Goal: Information Seeking & Learning: Learn about a topic

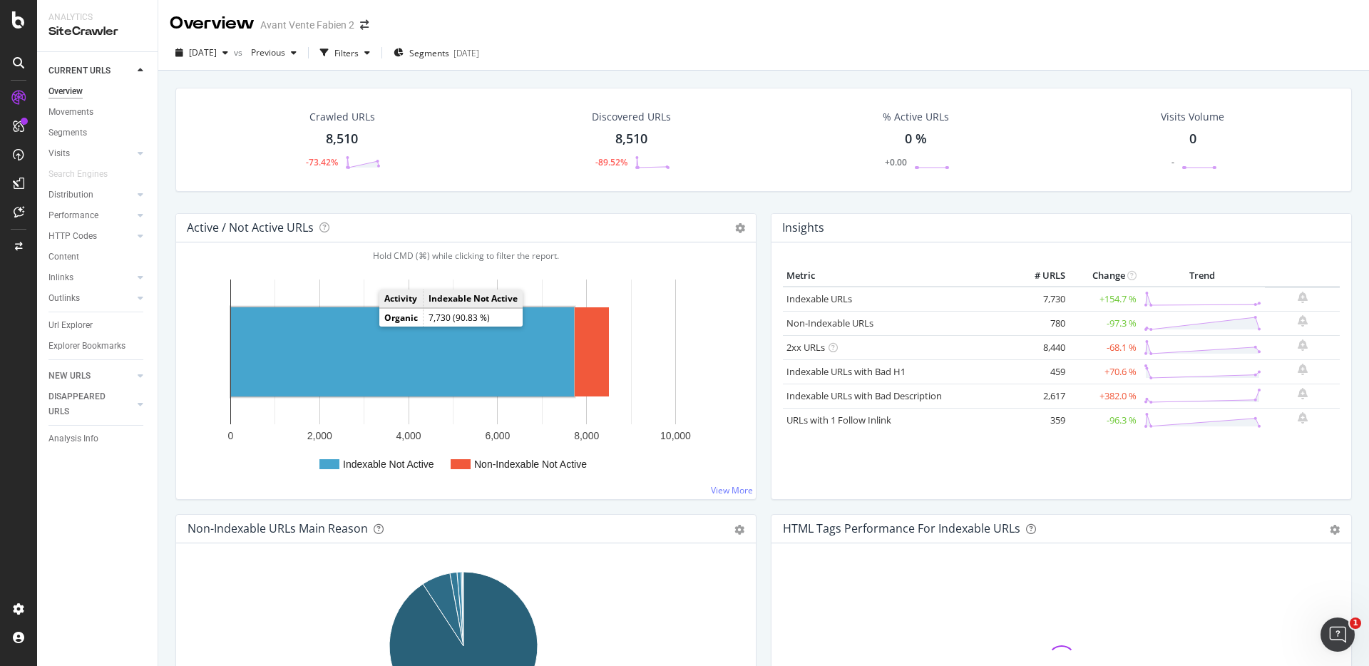
click at [426, 347] on rect "A chart." at bounding box center [402, 351] width 343 height 89
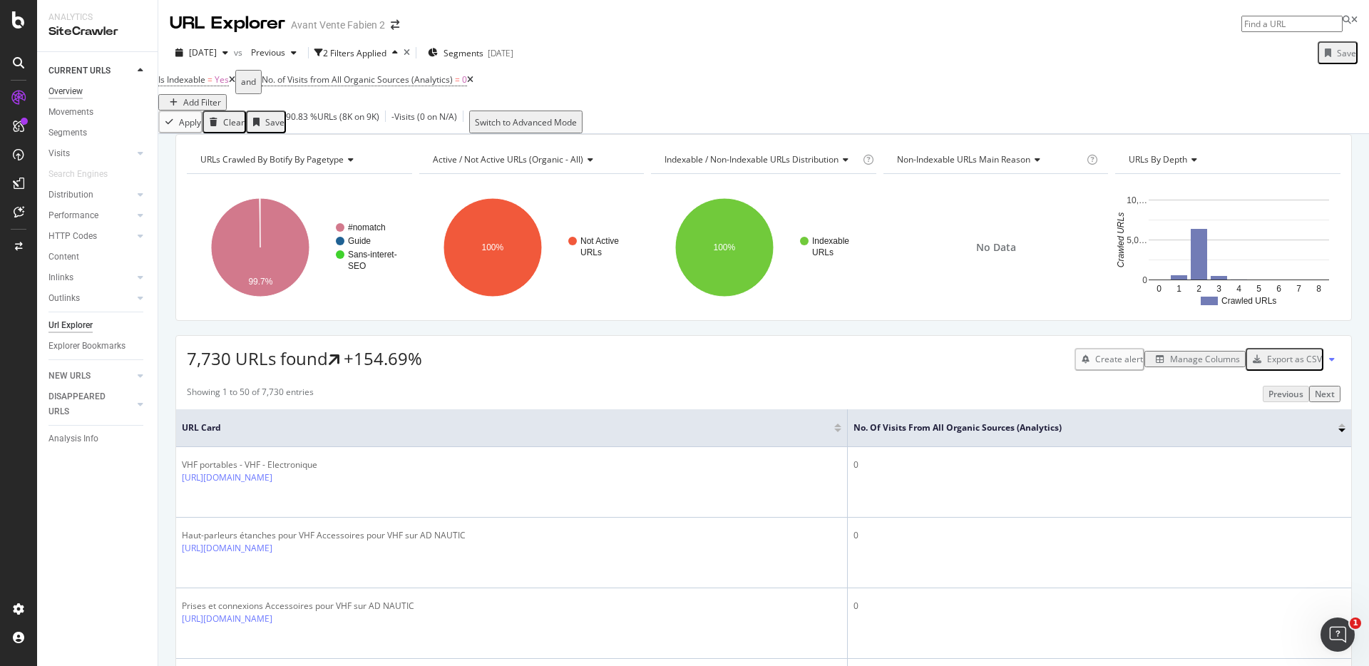
click at [81, 88] on div "Overview" at bounding box center [65, 91] width 34 height 15
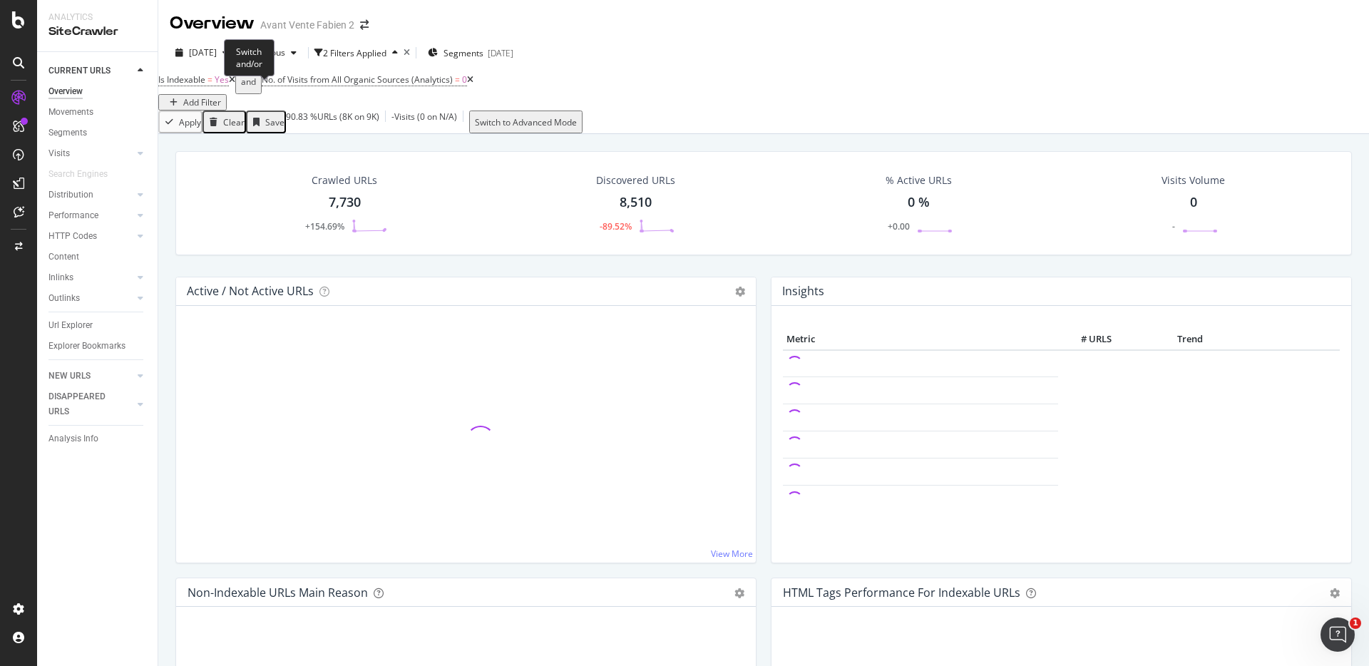
click at [252, 93] on span "and" at bounding box center [248, 82] width 26 height 24
click at [235, 84] on icon at bounding box center [232, 80] width 6 height 9
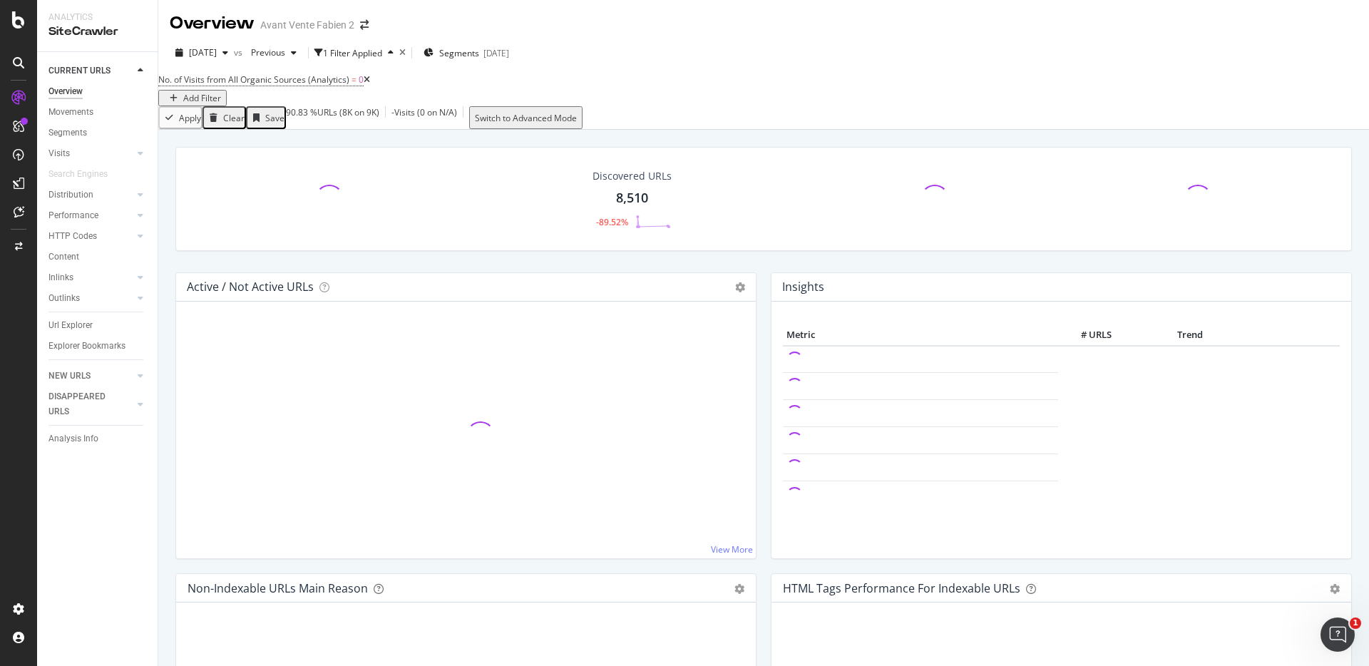
click at [370, 84] on icon at bounding box center [367, 80] width 6 height 9
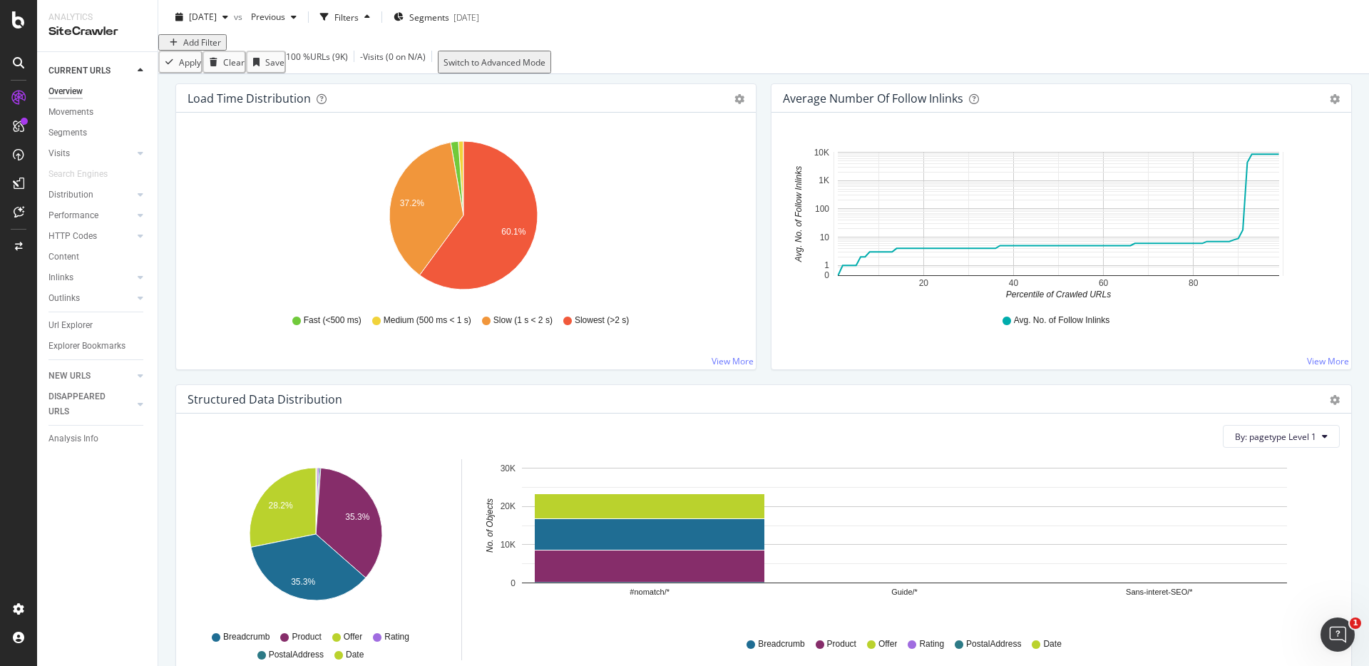
scroll to position [1468, 0]
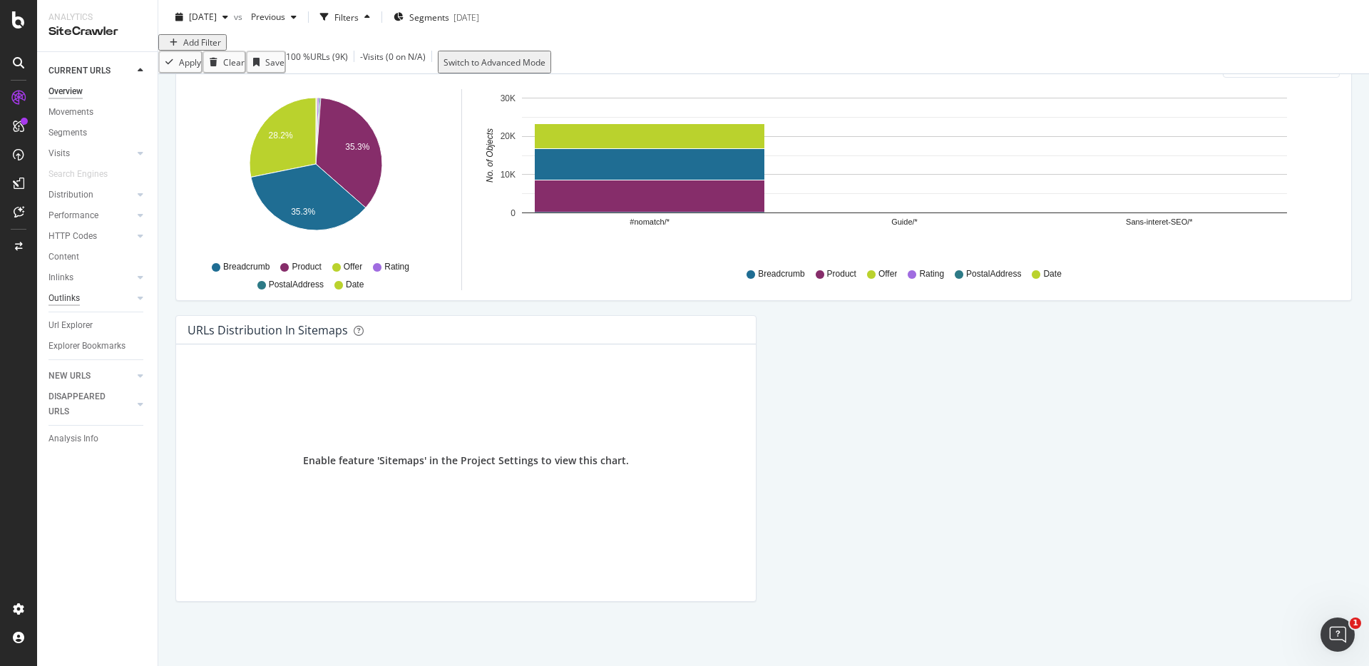
click at [75, 301] on div "Outlinks" at bounding box center [63, 298] width 31 height 15
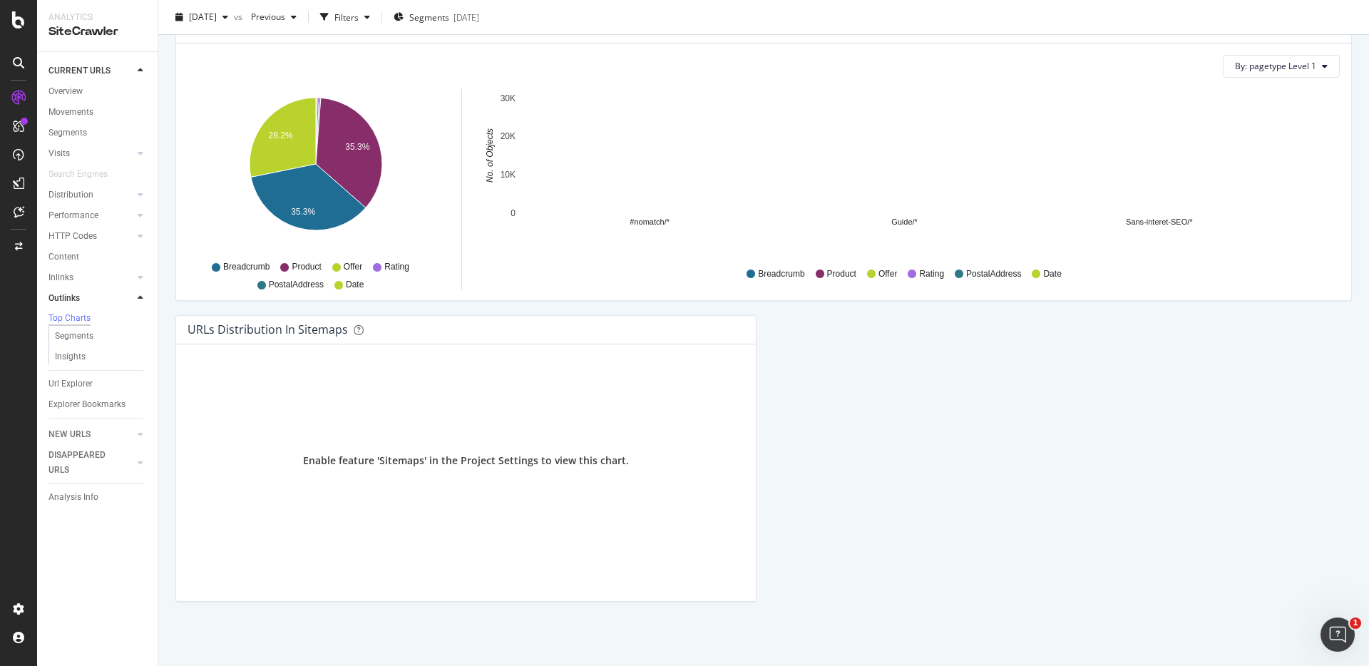
scroll to position [558, 0]
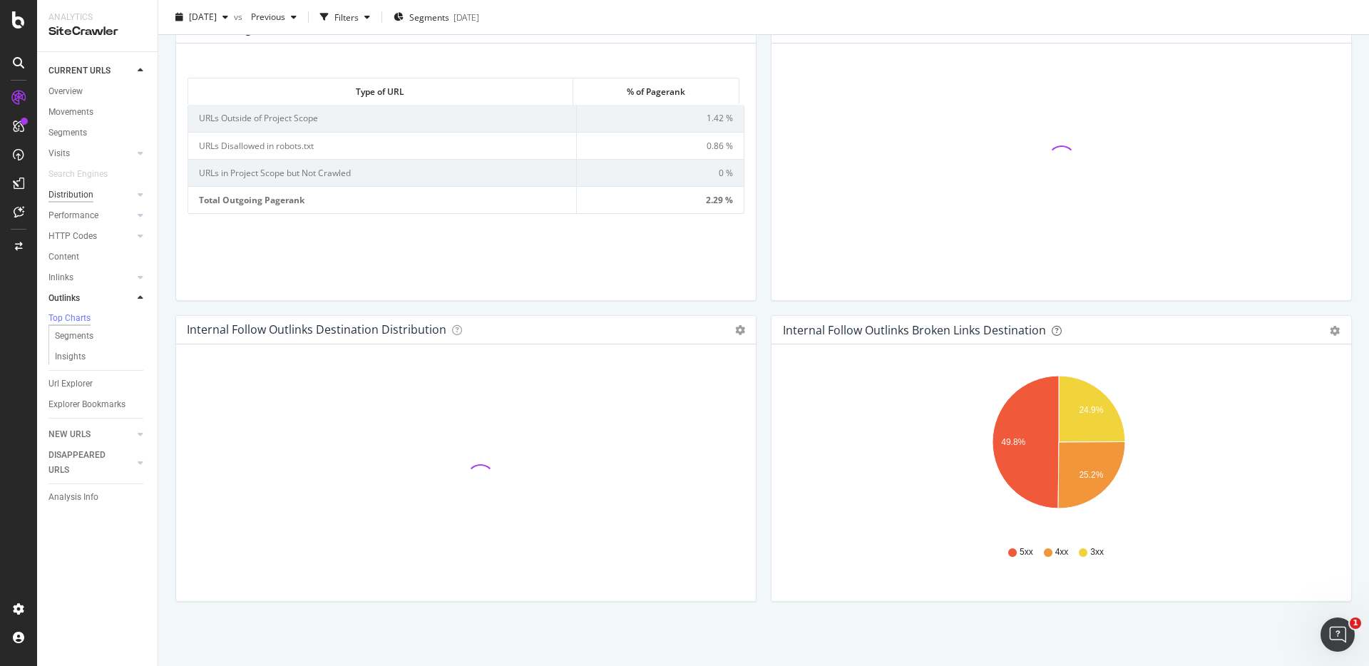
click at [75, 195] on div "Distribution" at bounding box center [70, 195] width 45 height 15
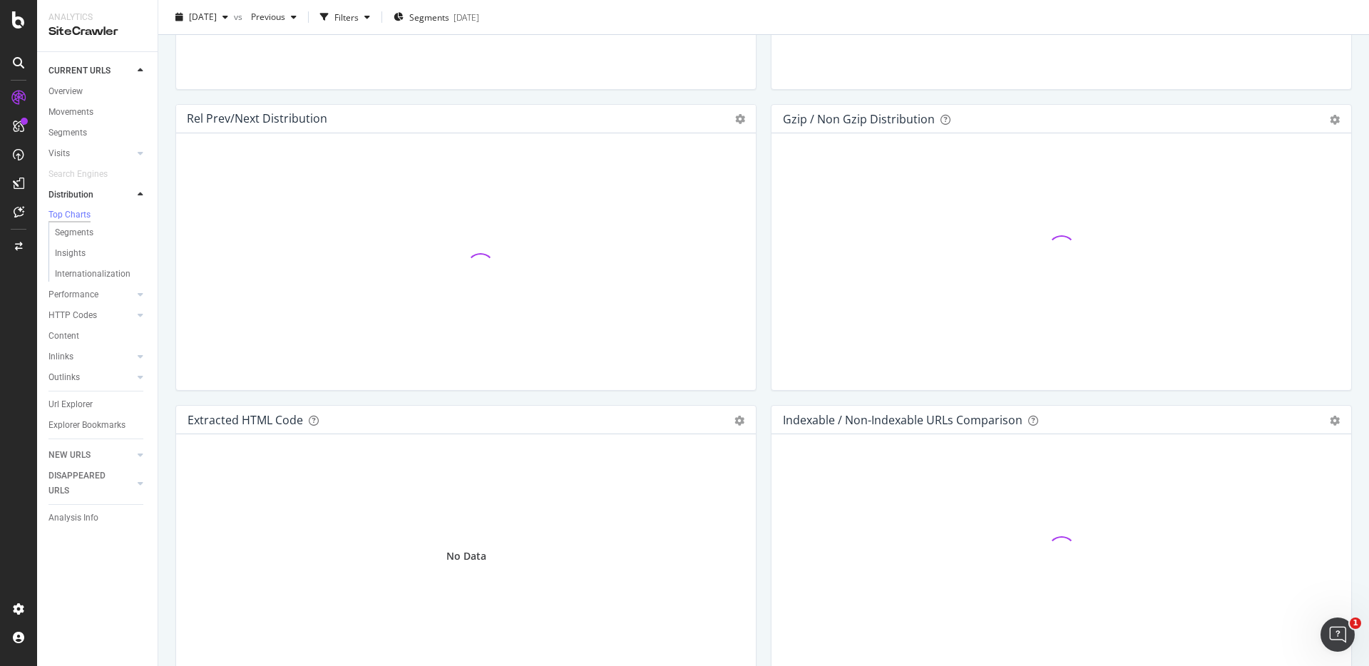
scroll to position [1984, 0]
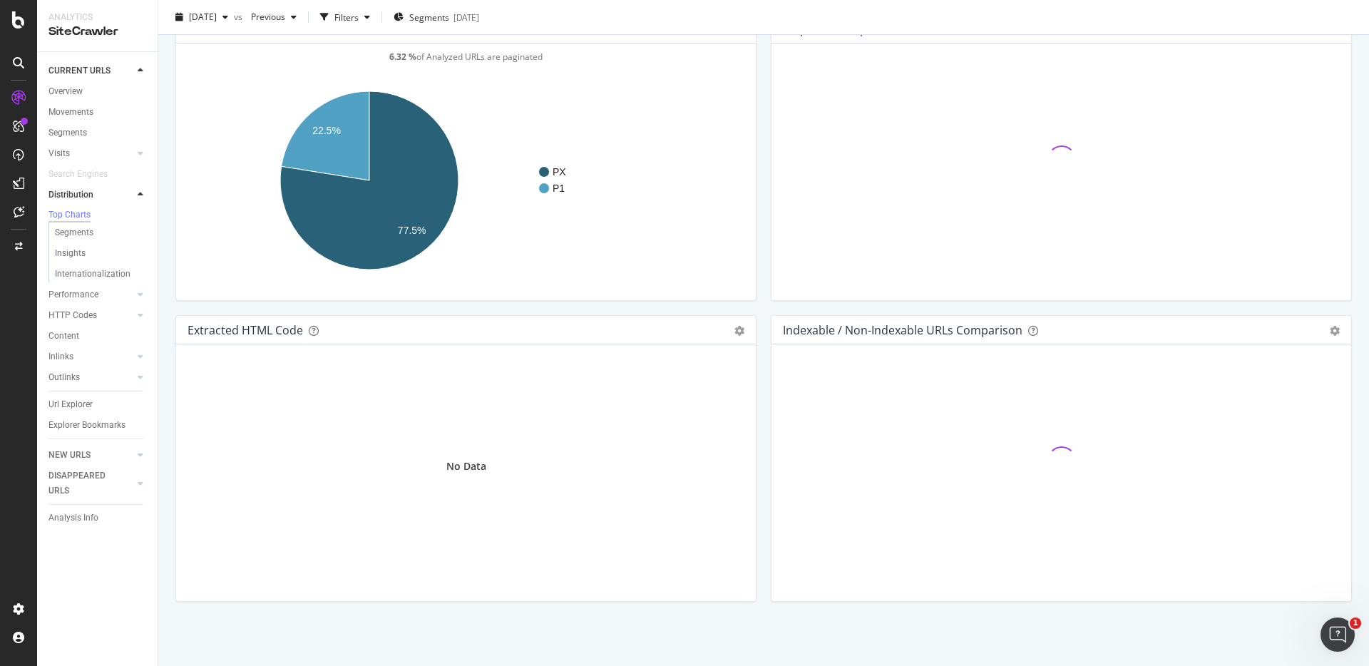
click at [757, 303] on div "Rel Prev/Next distribution Chart (by Value) Table Expand Export as CSV Export a…" at bounding box center [465, 164] width 595 height 301
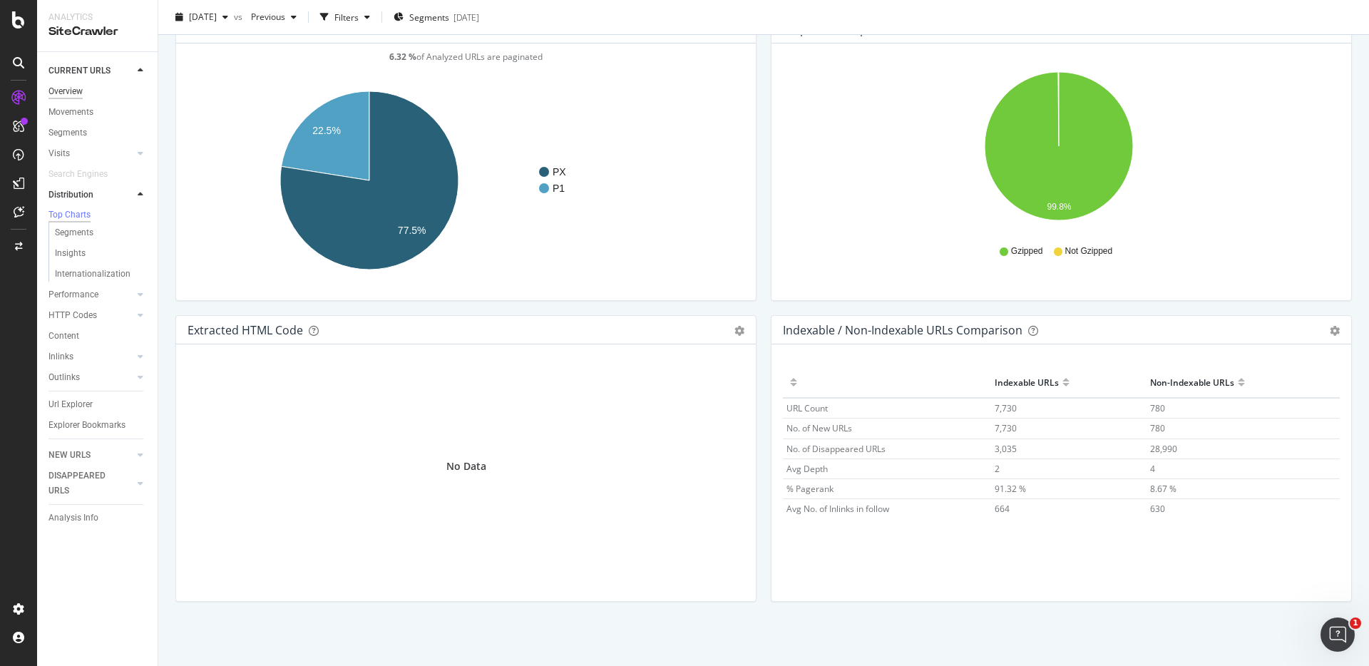
click at [61, 96] on div "Overview" at bounding box center [65, 91] width 34 height 15
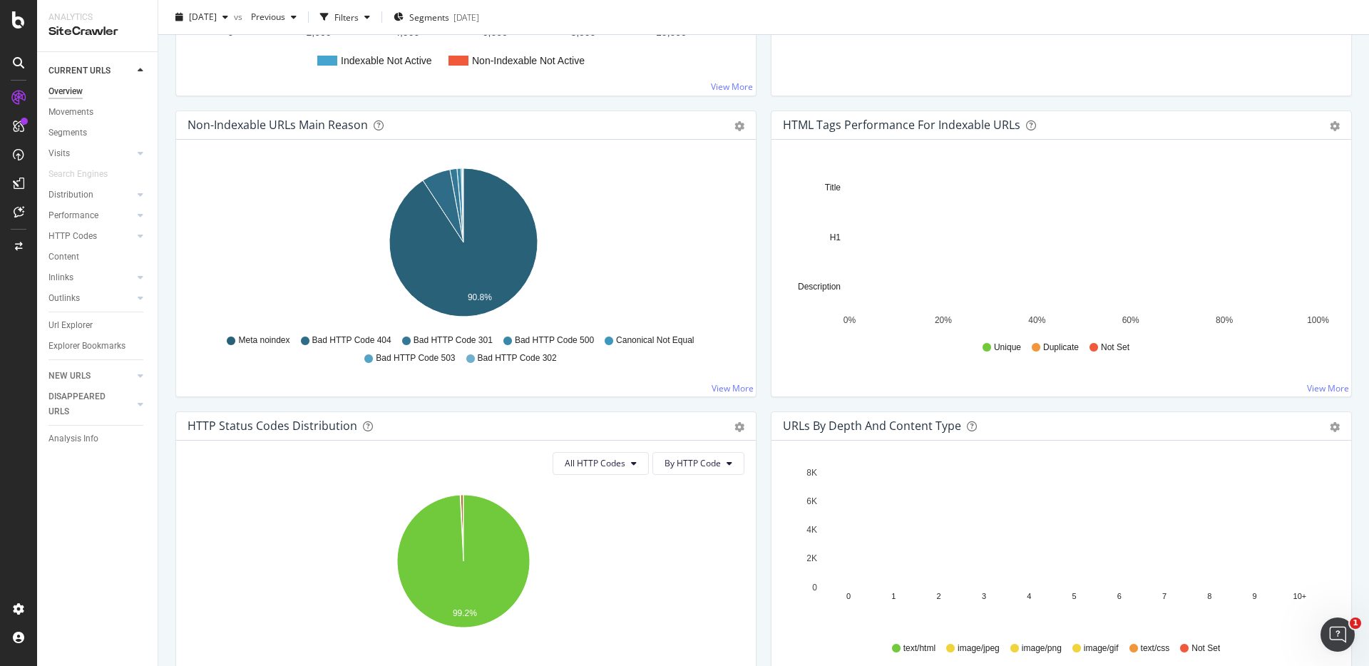
scroll to position [1403, 0]
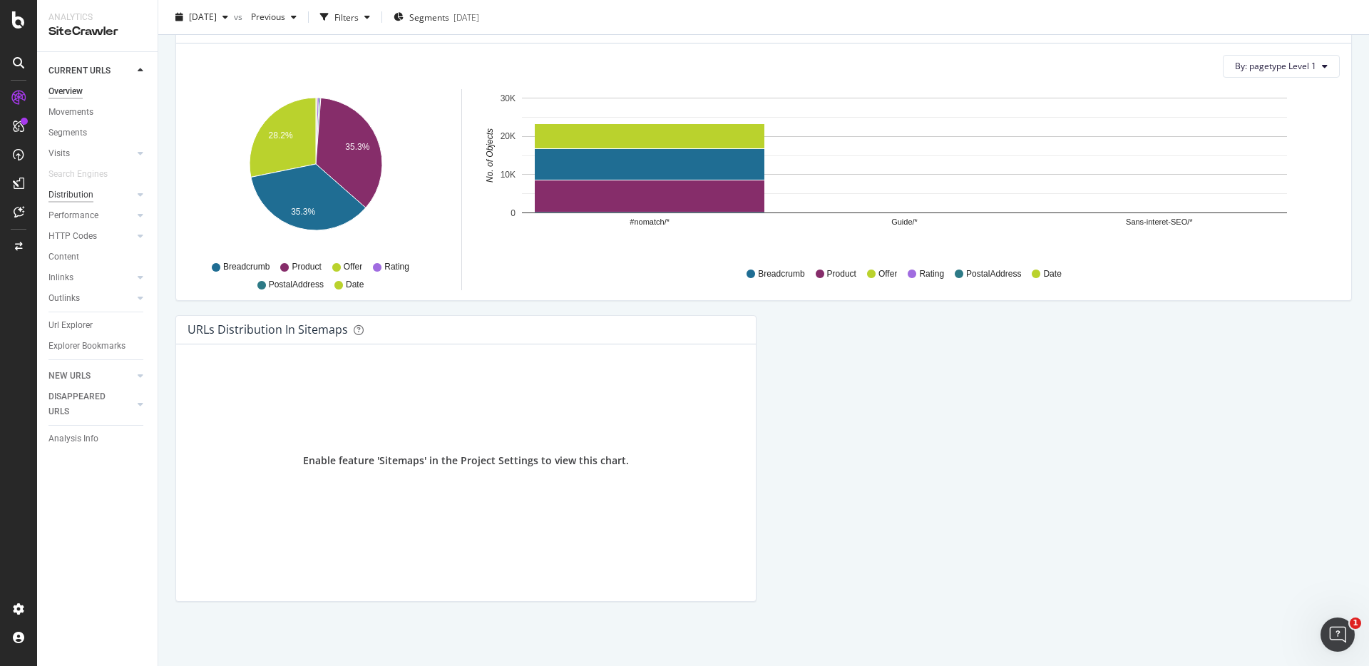
click at [73, 199] on div "Distribution" at bounding box center [70, 195] width 45 height 15
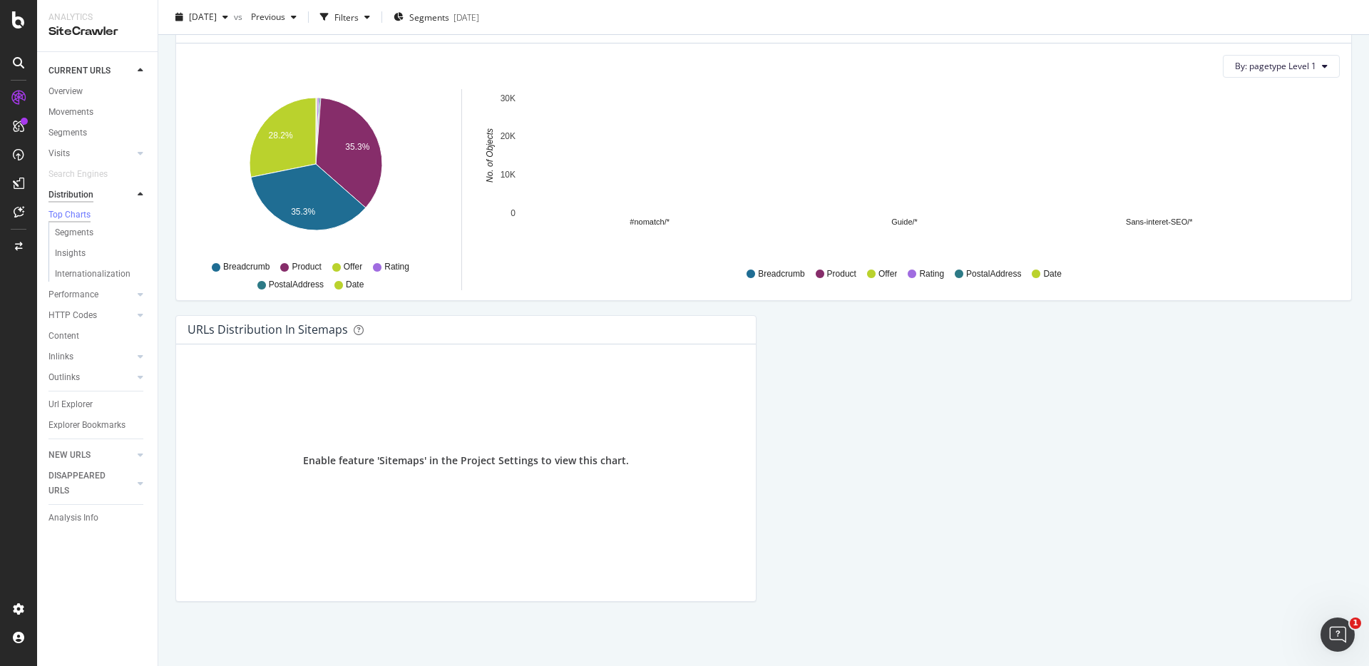
scroll to position [1403, 0]
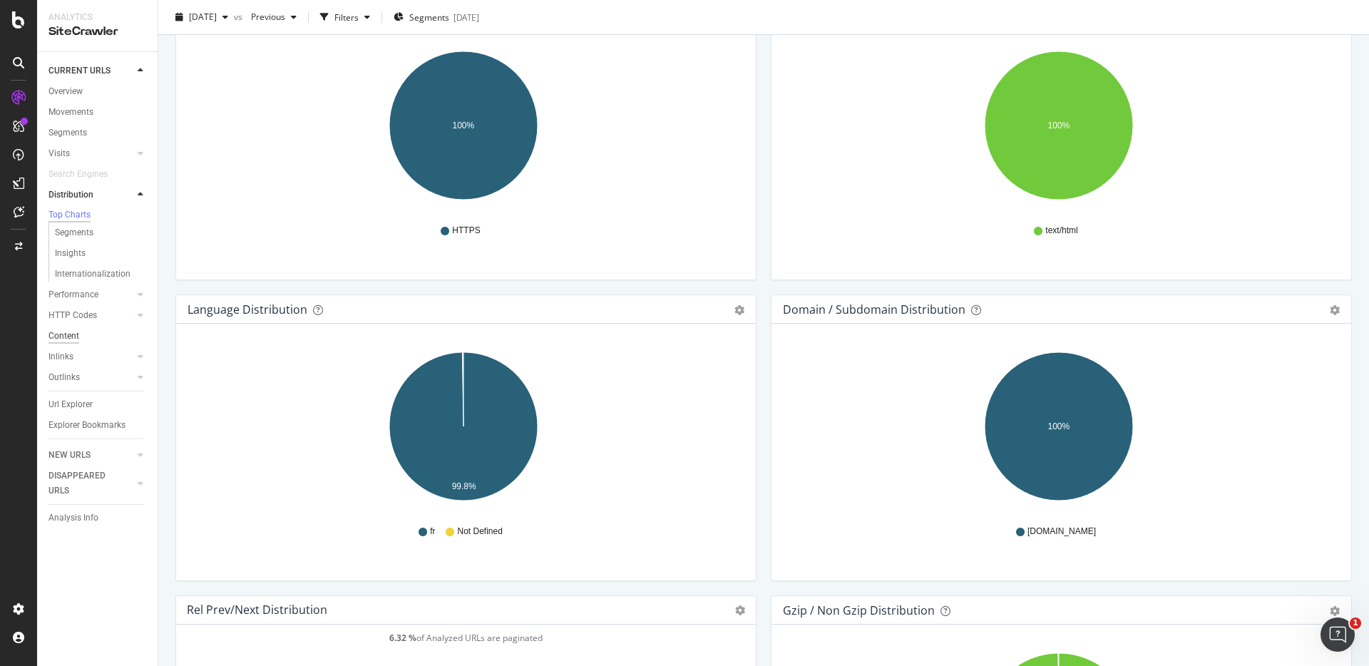
click at [70, 341] on div "Content" at bounding box center [63, 336] width 31 height 15
